Goal: Task Accomplishment & Management: Manage account settings

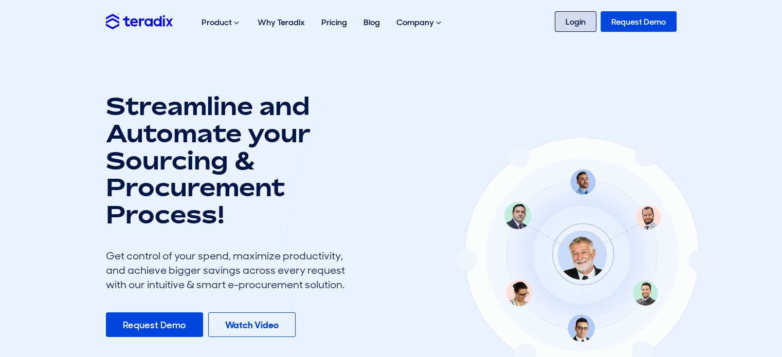
click at [578, 25] on link "Login" at bounding box center [576, 21] width 42 height 21
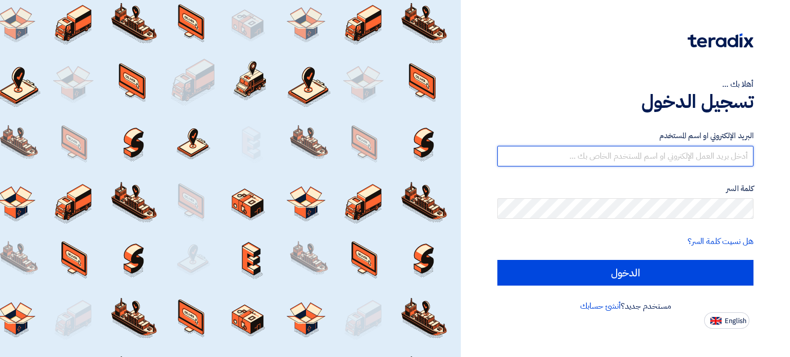
type input "[PERSON_NAME][EMAIL_ADDRESS][DOMAIN_NAME]"
click at [660, 158] on input "[PERSON_NAME][EMAIL_ADDRESS][DOMAIN_NAME]" at bounding box center [625, 156] width 256 height 21
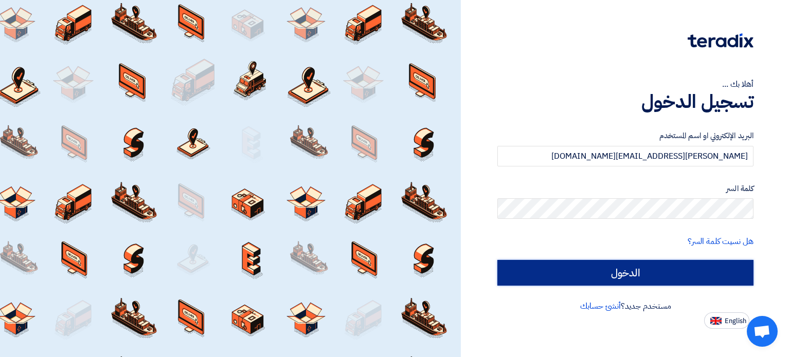
click at [592, 271] on input "الدخول" at bounding box center [625, 273] width 256 height 26
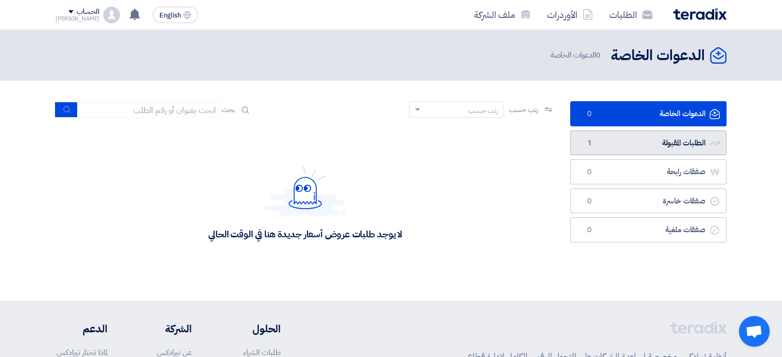
click at [620, 144] on link "الطلبات المقبولة الطلبات المقبولة 1" at bounding box center [648, 143] width 156 height 25
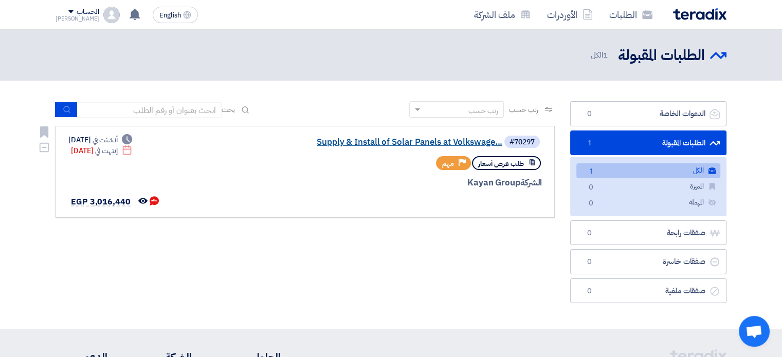
click at [403, 138] on link "Supply & Install of Solar Panels at Volkswage..." at bounding box center [400, 142] width 206 height 9
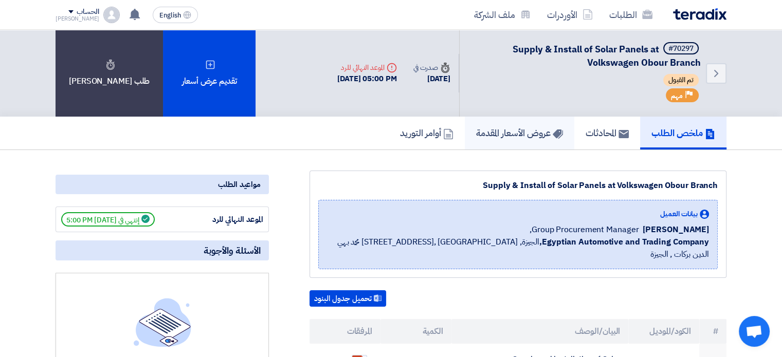
click at [529, 140] on link "عروض الأسعار المقدمة" at bounding box center [520, 133] width 110 height 33
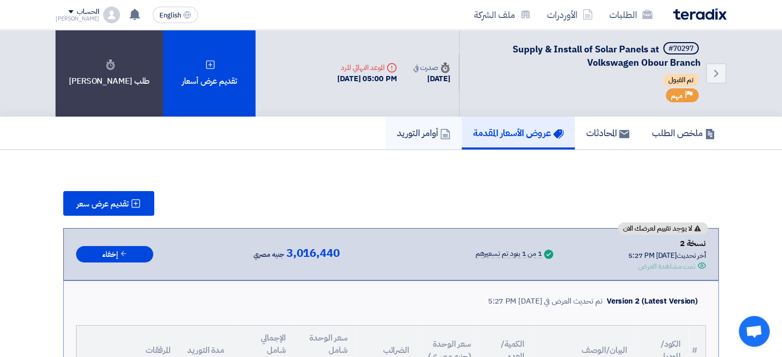
click at [419, 133] on h5 "أوامر التوريد" at bounding box center [423, 133] width 53 height 12
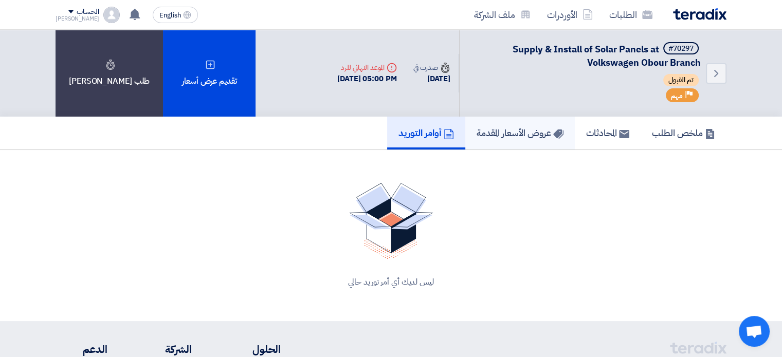
click at [506, 133] on h5 "عروض الأسعار المقدمة" at bounding box center [520, 133] width 87 height 12
